Goal: Check status: Check status

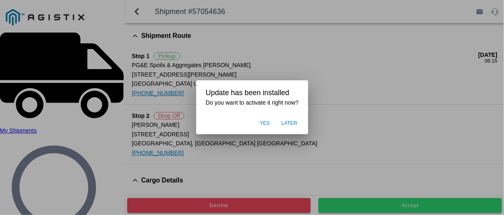
click at [265, 124] on span "Yes" at bounding box center [264, 123] width 10 height 7
